Goal: Task Accomplishment & Management: Manage account settings

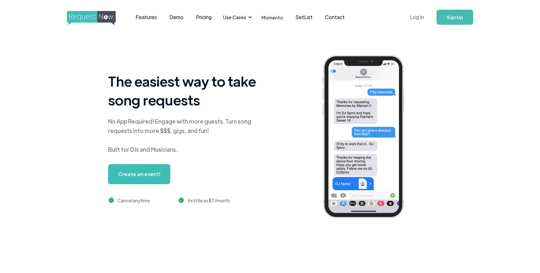
click at [413, 17] on link "Log In" at bounding box center [417, 17] width 27 height 22
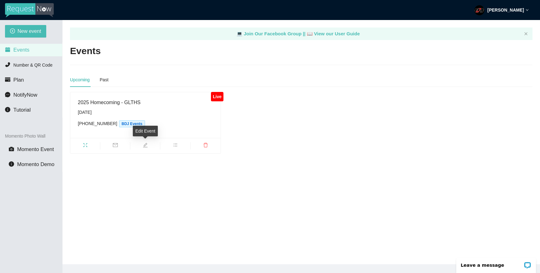
click at [148, 145] on span "edit" at bounding box center [145, 145] width 30 height 7
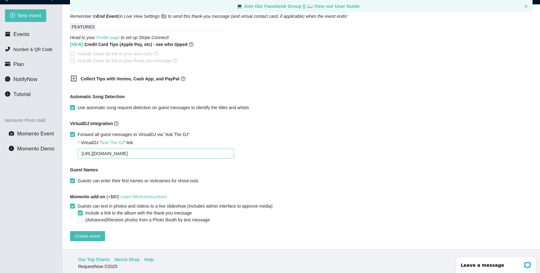
scroll to position [20, 0]
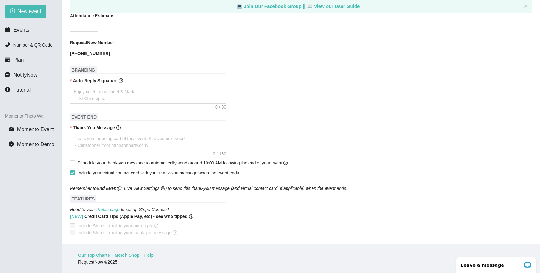
type textarea "Let Us know what you think! facebook.com/bdjevents instagram.com/bdj_entertainm…"
type input "2025 Homecoming - GLTHS"
type input "10/03/2025"
type input "300"
type textarea "HoCo 2025! Text received! facebook.com/bdjevents instagram.com/bdj_entertainment"
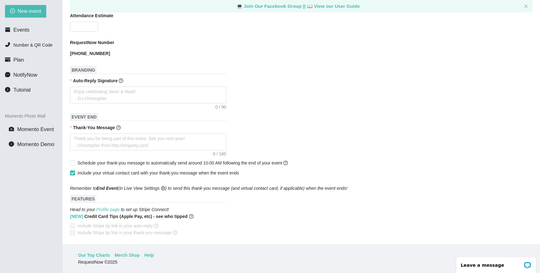
type textarea "Let Us know what you think! facebook.com/bdjevents instagram.com/bdj_entertainm…"
checkbox input "true"
checkbox input "false"
type textarea "Let Us know what you think! facebook.com/bdjevents instagram.com/bdj_entertainm…"
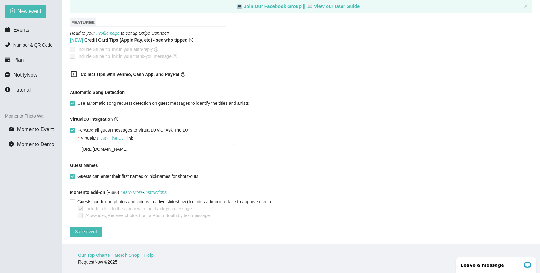
scroll to position [358, 0]
click at [73, 199] on input "Guests can text in photos and videos to a live slideshow (Includes admin interf…" at bounding box center [72, 201] width 4 height 4
checkbox input "true"
click at [79, 206] on input "Include a link to the album with the thank-you message" at bounding box center [80, 208] width 4 height 4
checkbox input "false"
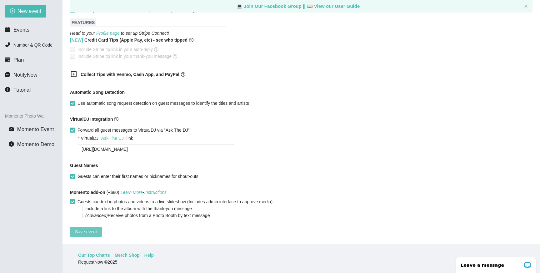
click at [94, 228] on span "Save event" at bounding box center [86, 231] width 22 height 7
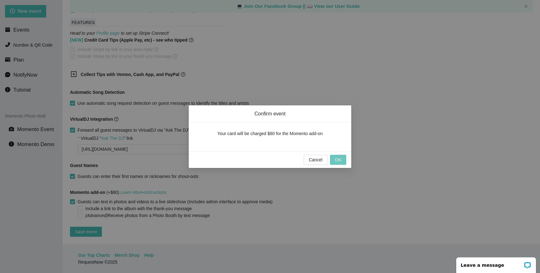
click at [340, 164] on button "OK" at bounding box center [338, 160] width 16 height 10
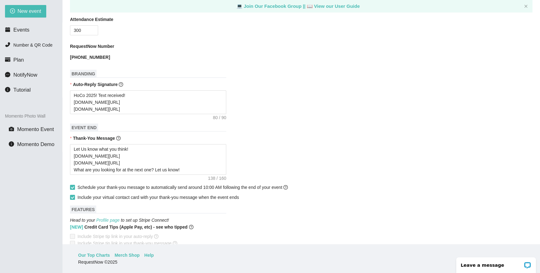
scroll to position [0, 0]
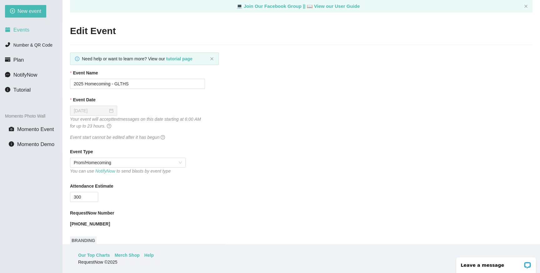
click at [20, 32] on span "Events" at bounding box center [21, 30] width 16 height 6
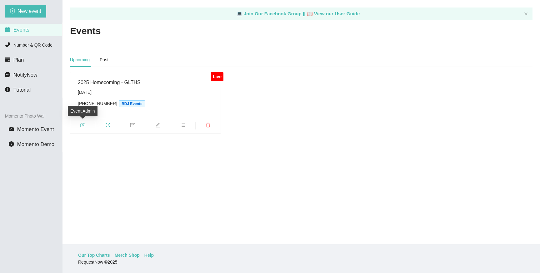
click at [85, 123] on span "camera" at bounding box center [82, 125] width 25 height 7
